Goal: Task Accomplishment & Management: Manage account settings

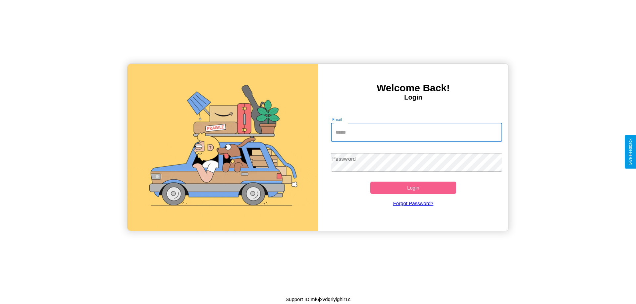
click at [416, 132] on input "Email" at bounding box center [416, 132] width 171 height 19
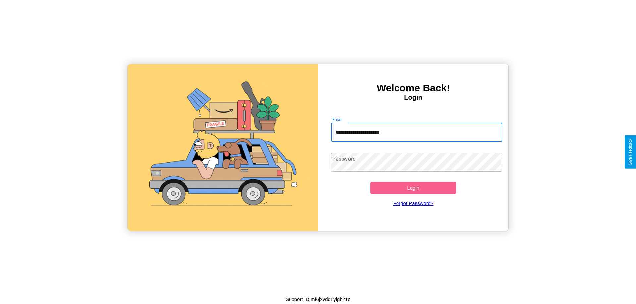
type input "**********"
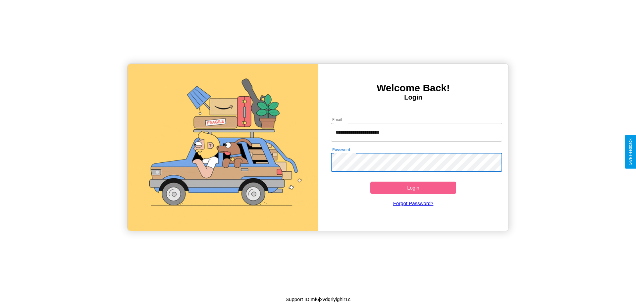
click at [413, 188] on button "Login" at bounding box center [413, 188] width 86 height 12
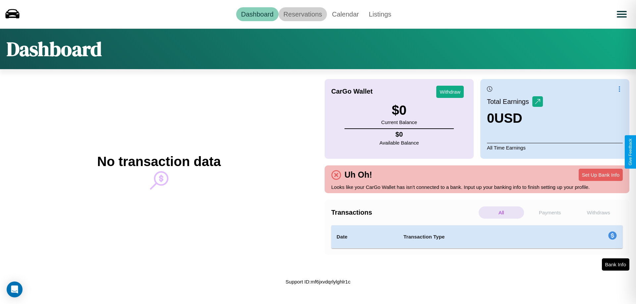
click at [302, 14] on link "Reservations" at bounding box center [302, 14] width 49 height 14
